Goal: Information Seeking & Learning: Compare options

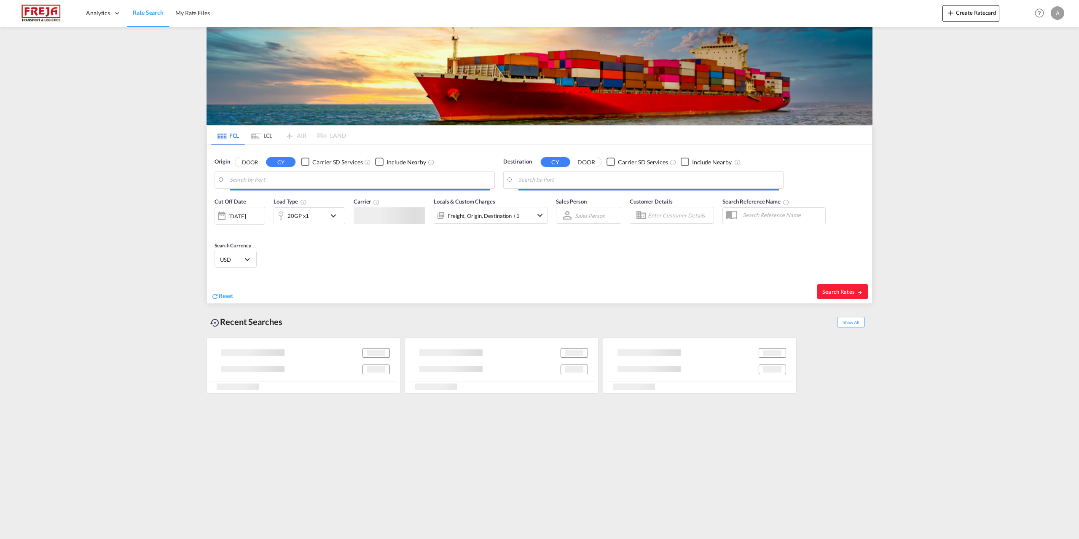
type input "[GEOGRAPHIC_DATA], [GEOGRAPHIC_DATA]"
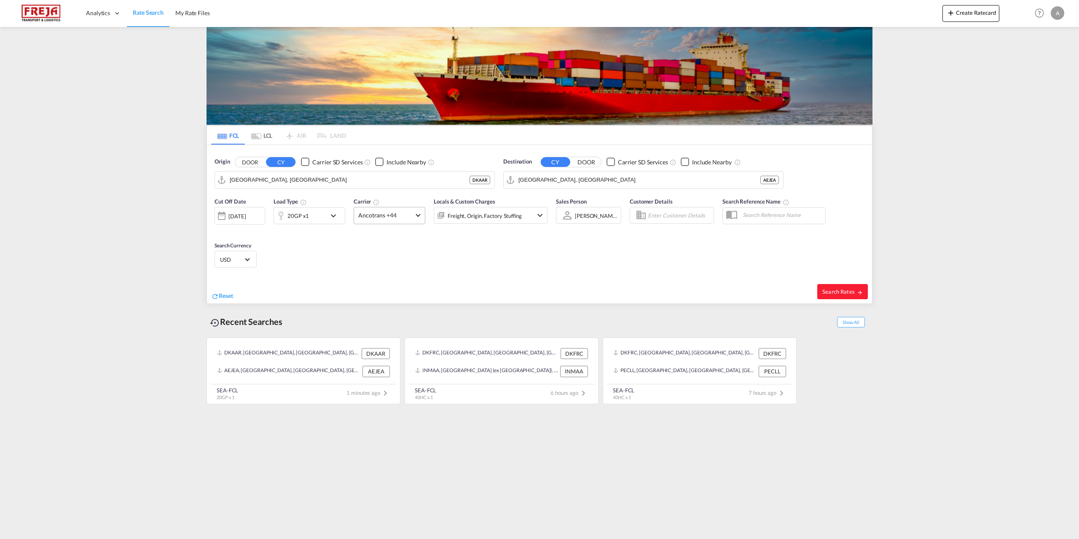
click at [421, 216] on md-select-value "Ancotrans +44" at bounding box center [389, 215] width 71 height 16
click at [400, 370] on div "Done" at bounding box center [407, 368] width 107 height 15
click at [841, 289] on span "Search Rates" at bounding box center [842, 291] width 40 height 7
type input "DKAAR to AEJEA / [DATE]"
